Goal: Task Accomplishment & Management: Manage account settings

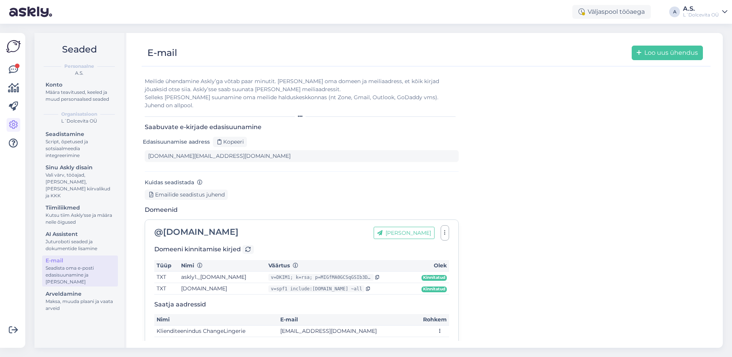
type input "[DOMAIN_NAME][EMAIL_ADDRESS][DOMAIN_NAME]"
click at [16, 70] on icon at bounding box center [13, 69] width 9 height 9
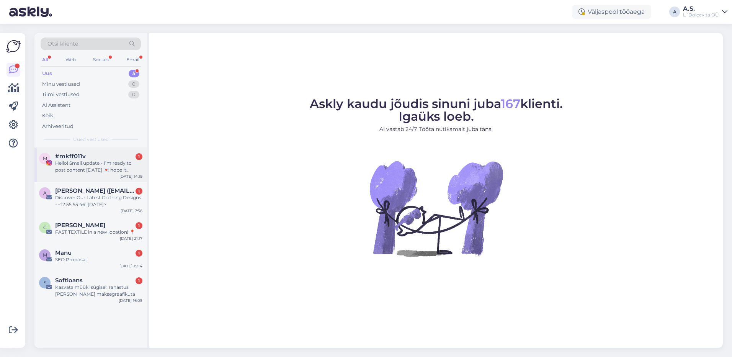
click at [75, 175] on div "m #mkff011v 1 Hello! Small update - I’m ready to post content [DATE] 💌 hope it …" at bounding box center [90, 164] width 113 height 34
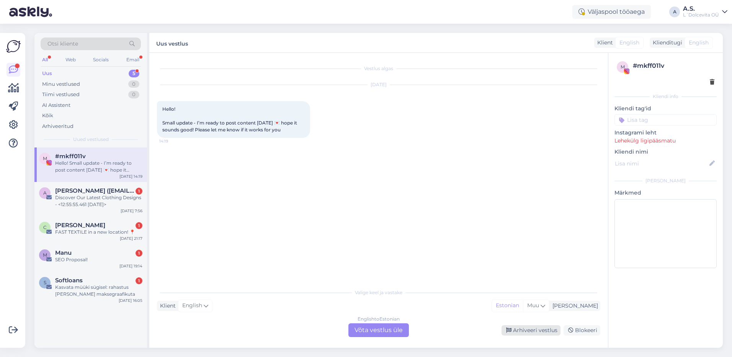
click at [534, 330] on div "Arhiveeri vestlus" at bounding box center [531, 330] width 59 height 10
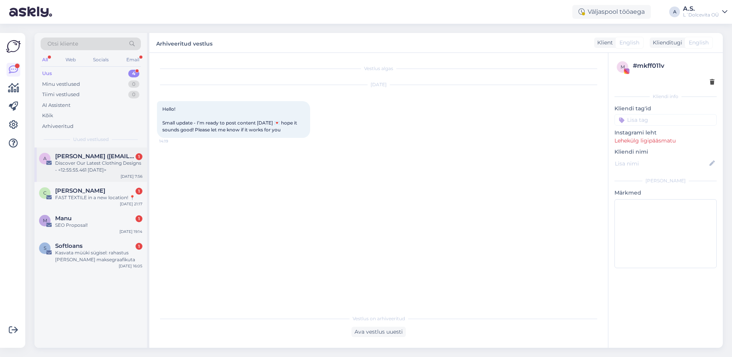
click at [118, 178] on div "A [PERSON_NAME] ([EMAIL_ADDRESS][DOMAIN_NAME]) 1 Discover Our Latest Clothing D…" at bounding box center [90, 164] width 113 height 34
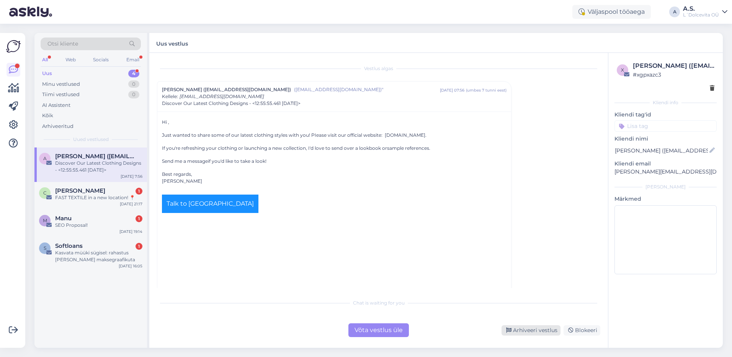
click at [533, 333] on div "Arhiveeri vestlus" at bounding box center [531, 330] width 59 height 10
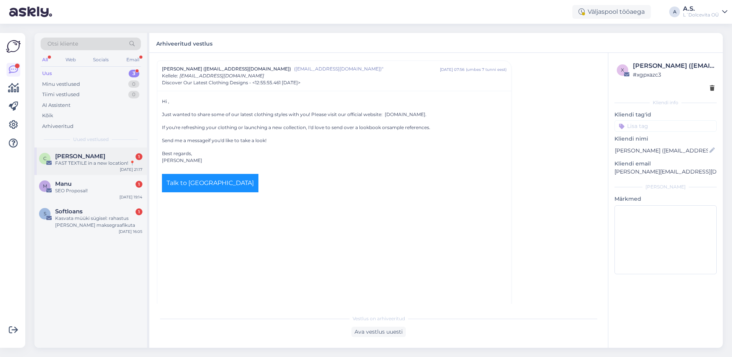
click at [102, 171] on div "C [PERSON_NAME] 1 FAST TEXTILE in a new location! 📍 [DATE] 21:17" at bounding box center [90, 161] width 113 height 28
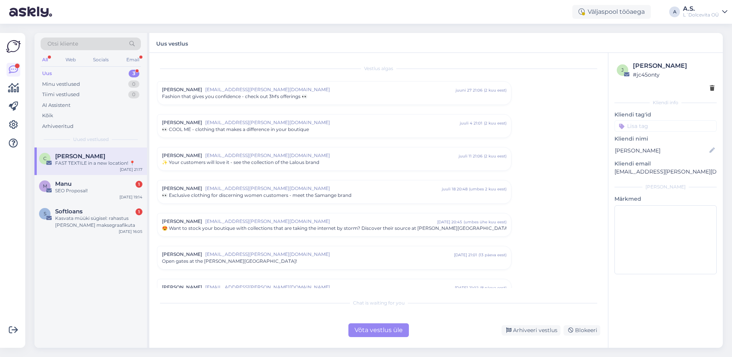
scroll to position [79, 0]
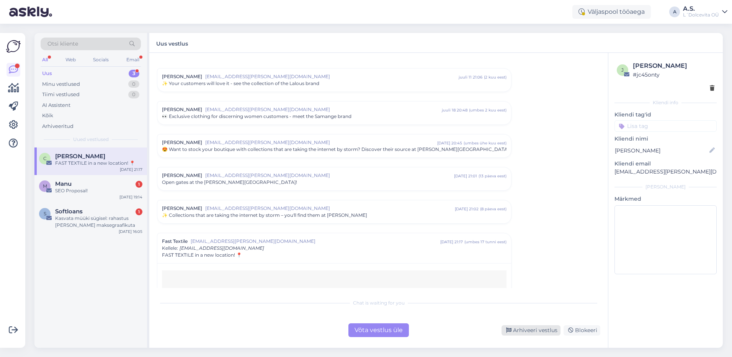
click at [521, 332] on div "Arhiveeri vestlus" at bounding box center [531, 330] width 59 height 10
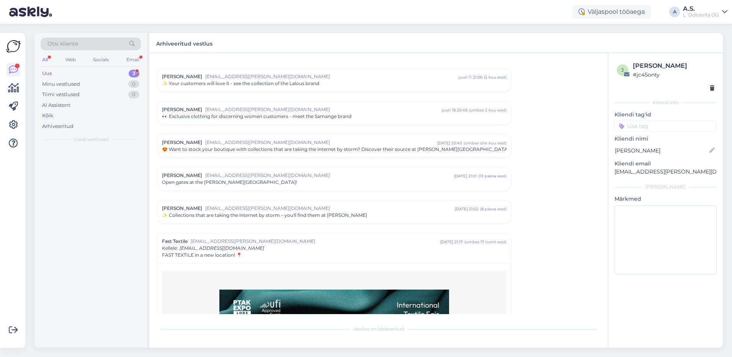
scroll to position [251, 0]
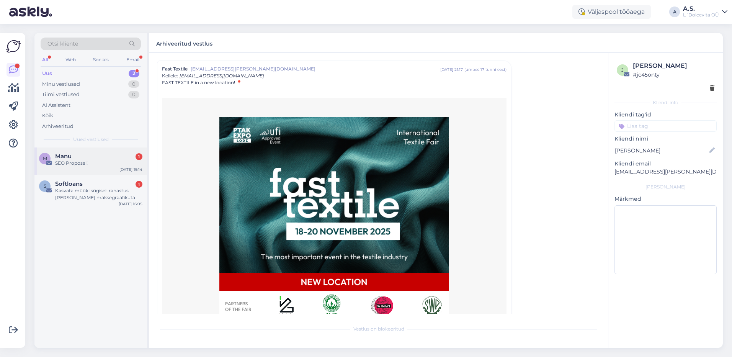
click at [93, 173] on div "M [PERSON_NAME] 1 SEO Proposal! [DATE] 19:14" at bounding box center [90, 161] width 113 height 28
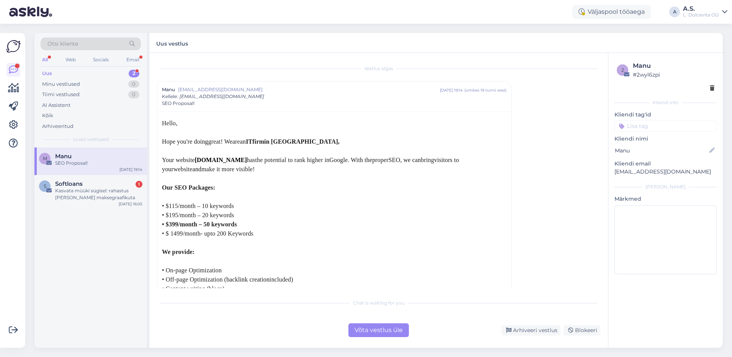
click at [530, 336] on div "Võta vestlus üle Arhiveeri vestlus Blokeeri" at bounding box center [378, 330] width 443 height 14
click at [528, 333] on div "Arhiveeri vestlus" at bounding box center [531, 330] width 59 height 10
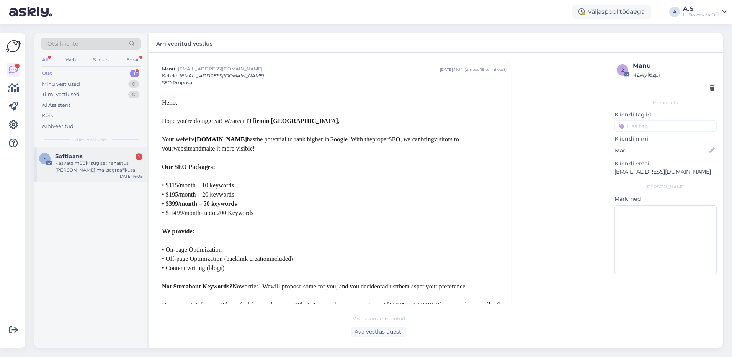
click at [101, 177] on div "S Softloans 1 Kasvata müüki sügisel: rahastus [PERSON_NAME] maksegraafikuta [DA…" at bounding box center [90, 164] width 113 height 34
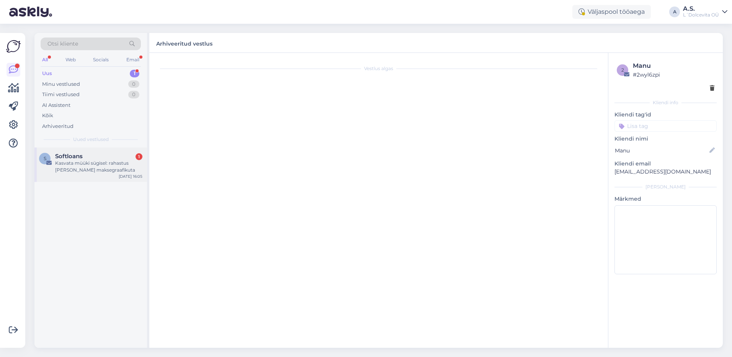
scroll to position [112, 0]
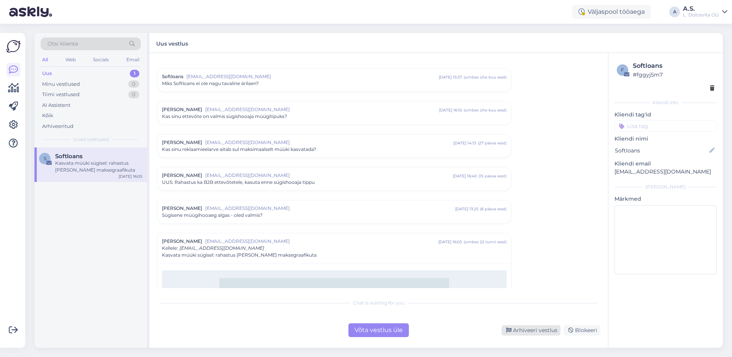
click at [523, 330] on div "Arhiveeri vestlus" at bounding box center [531, 330] width 59 height 10
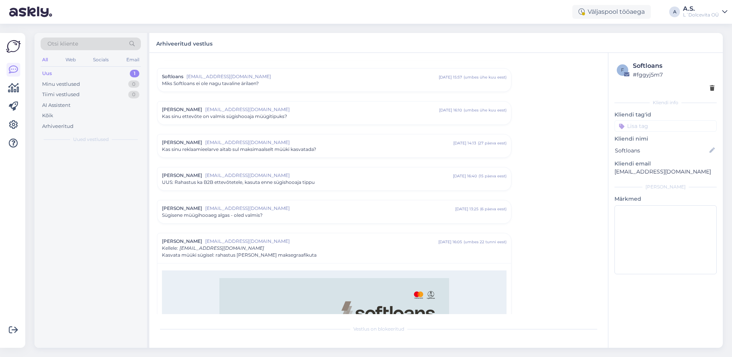
scroll to position [284, 0]
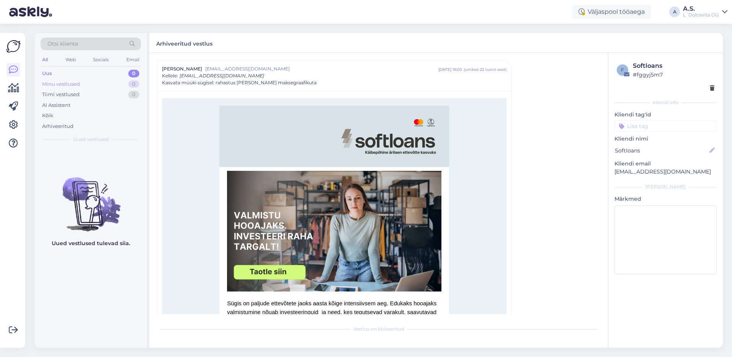
click at [65, 83] on div "Minu vestlused" at bounding box center [61, 84] width 38 height 8
click at [62, 74] on div "Uus 0" at bounding box center [91, 73] width 100 height 11
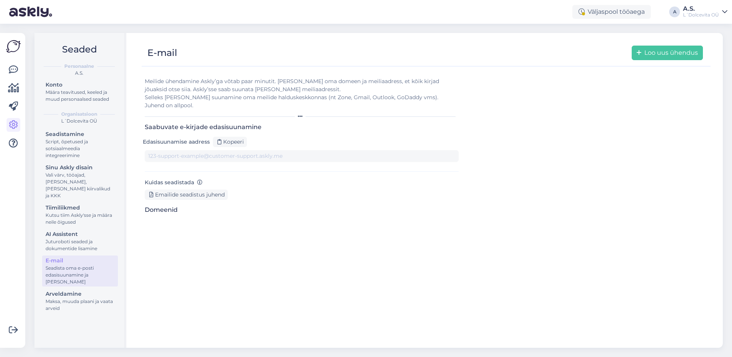
type input "[DOMAIN_NAME][EMAIL_ADDRESS][DOMAIN_NAME]"
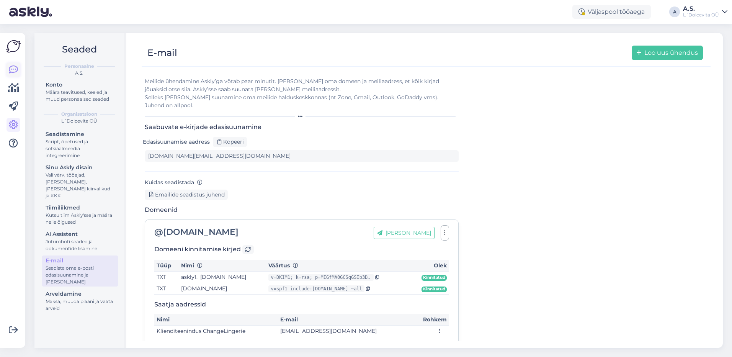
click at [10, 68] on icon at bounding box center [13, 69] width 9 height 9
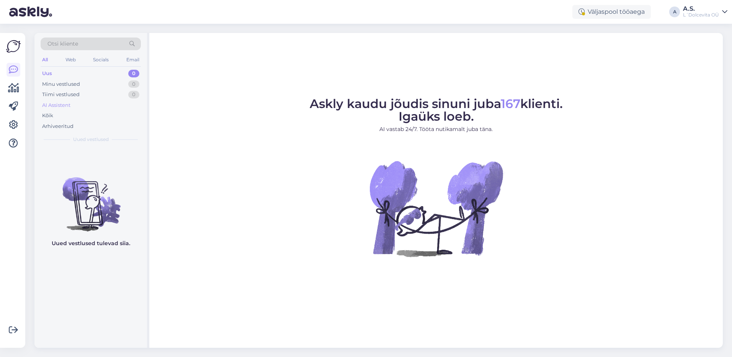
click at [60, 105] on div "AI Assistent" at bounding box center [56, 105] width 28 height 8
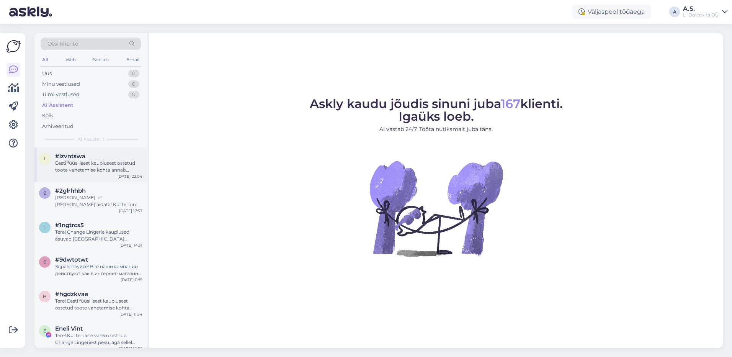
click at [89, 168] on div "Eesti füüsilisest kauplusest ostetud toote vahetamise kohta annab hinnangu kaup…" at bounding box center [98, 167] width 87 height 14
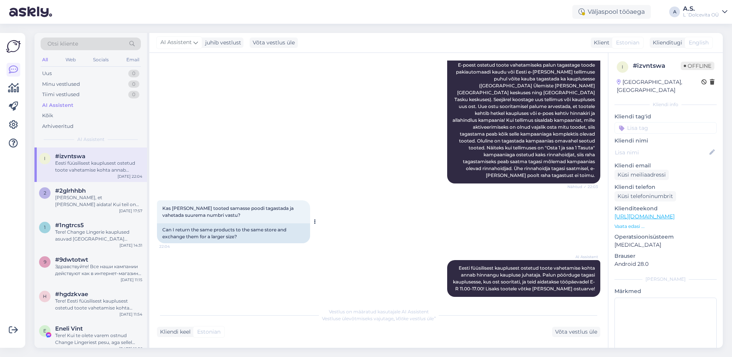
scroll to position [119, 0]
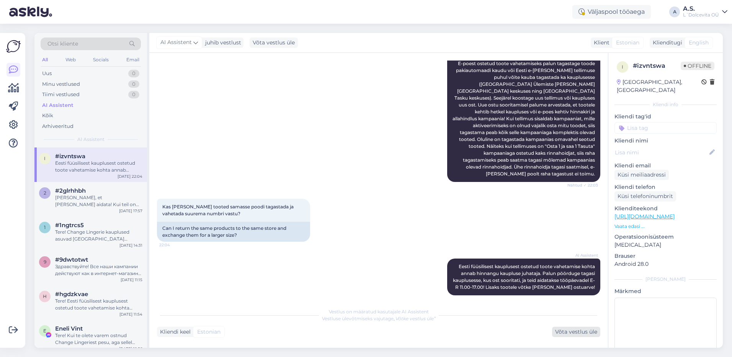
click at [571, 333] on div "Võta vestlus üle" at bounding box center [576, 332] width 48 height 10
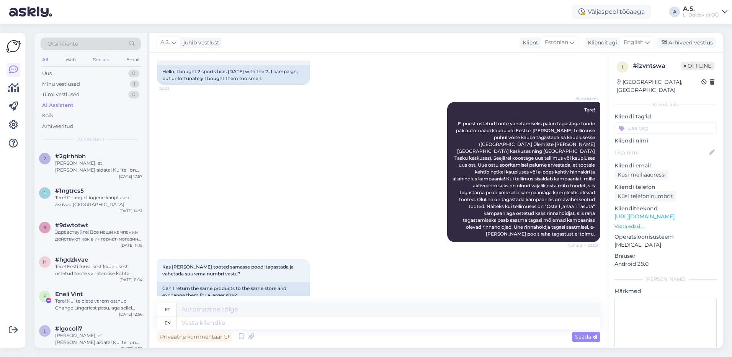
scroll to position [120, 0]
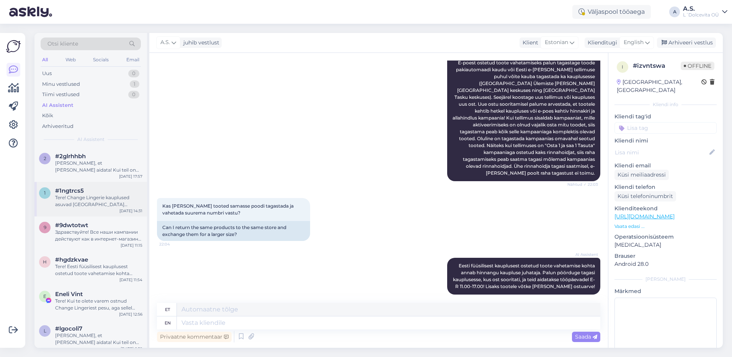
click at [94, 204] on div "Tere! Change Lingerie kauplused asuvad Tallinnas Ülemiste Keskuses (Suur-Sõjamä…" at bounding box center [98, 201] width 87 height 14
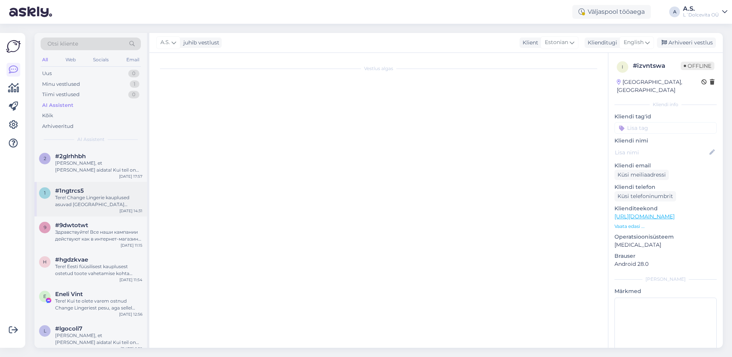
scroll to position [0, 0]
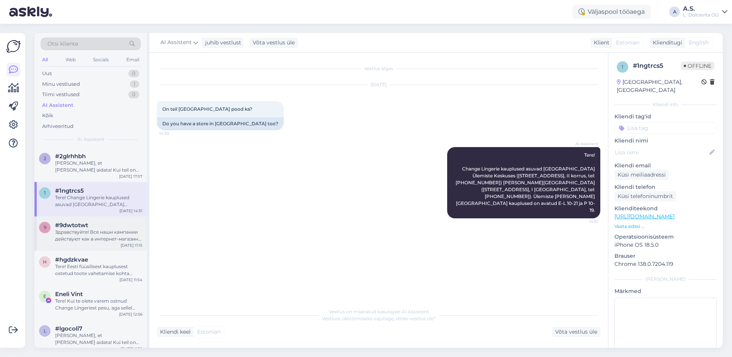
click at [100, 235] on div "Здравствуйте! Все наши кампании действуют как в интернет-магазине, так и в физи…" at bounding box center [98, 236] width 87 height 14
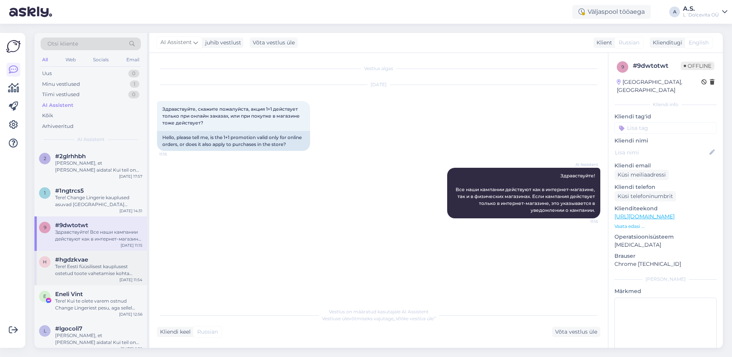
click at [113, 273] on div "Tere! Eesti füüsilisest kauplusest ostetud toote vahetamise kohta annab hinnang…" at bounding box center [98, 270] width 87 height 14
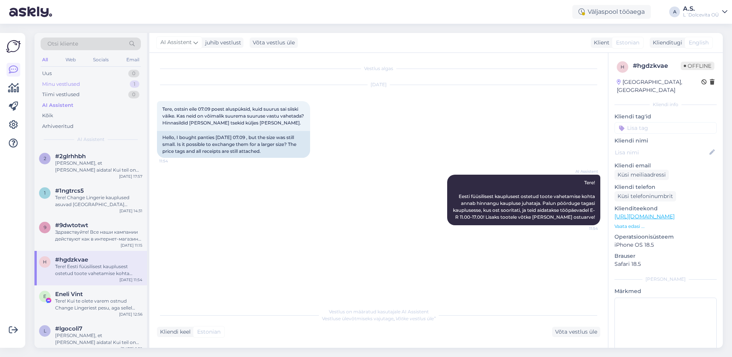
click at [79, 88] on div "Minu vestlused 1" at bounding box center [91, 84] width 100 height 11
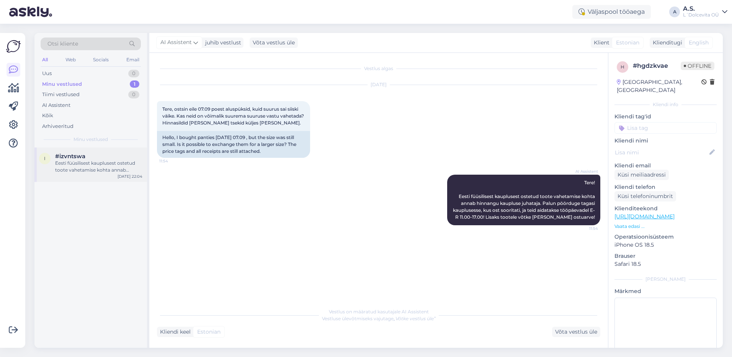
click at [94, 168] on div "Eesti füüsilisest kauplusest ostetud toote vahetamise kohta annab hinnangu kaup…" at bounding box center [98, 167] width 87 height 14
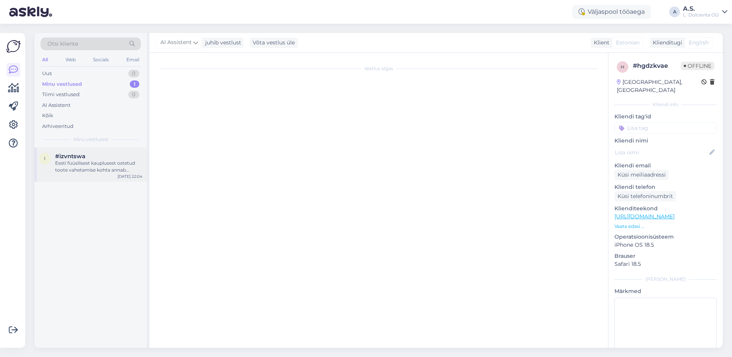
scroll to position [120, 0]
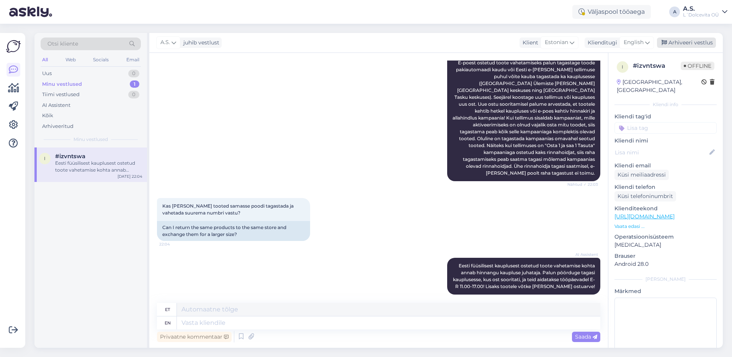
click at [691, 41] on div "Arhiveeri vestlus" at bounding box center [686, 43] width 59 height 10
